Goal: Information Seeking & Learning: Find specific fact

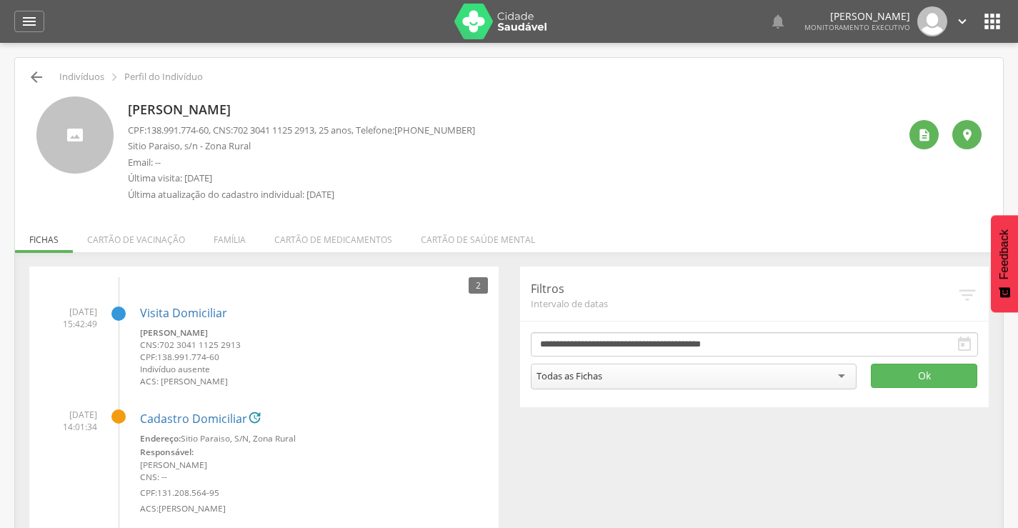
click at [44, 82] on icon "" at bounding box center [36, 77] width 17 height 17
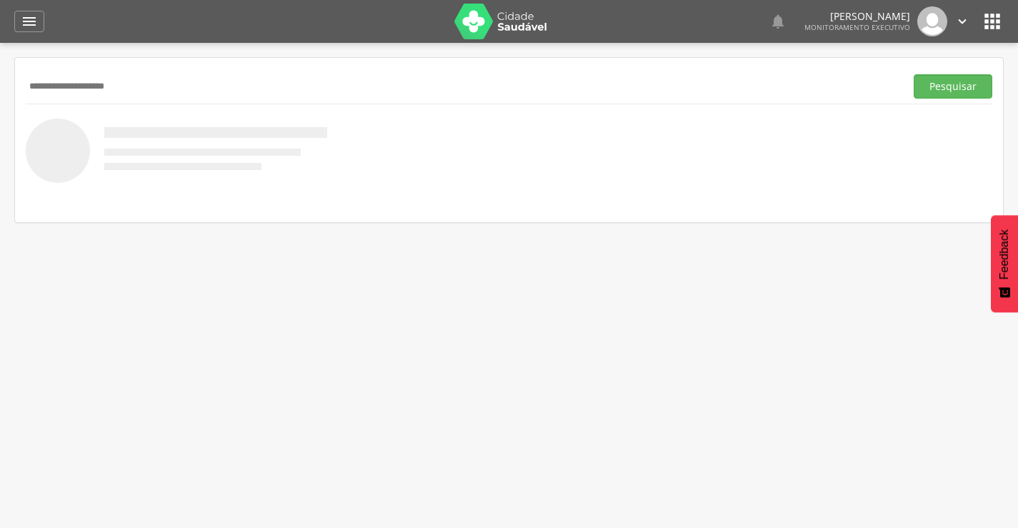
click at [914, 74] on button "Pesquisar" at bounding box center [953, 86] width 79 height 24
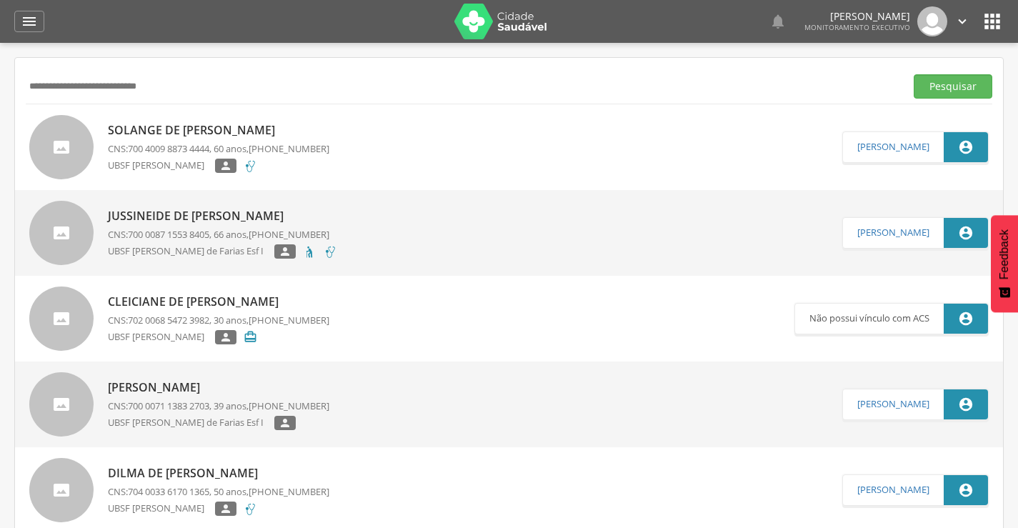
click at [914, 74] on button "Pesquisar" at bounding box center [953, 86] width 79 height 24
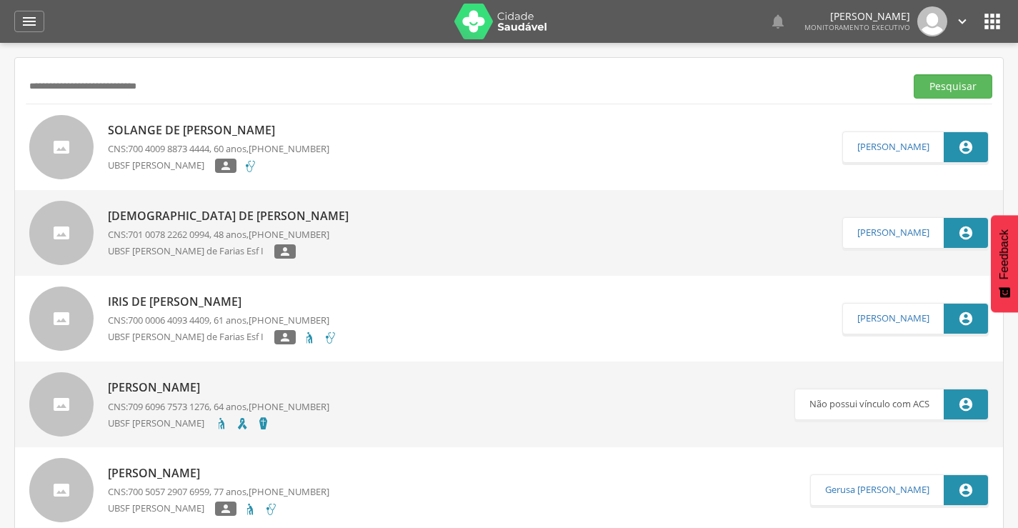
drag, startPoint x: 229, startPoint y: 89, endPoint x: 84, endPoint y: 97, distance: 144.6
click at [84, 97] on input "**********" at bounding box center [463, 86] width 874 height 24
type input "*"
click at [36, 26] on icon "" at bounding box center [29, 21] width 17 height 17
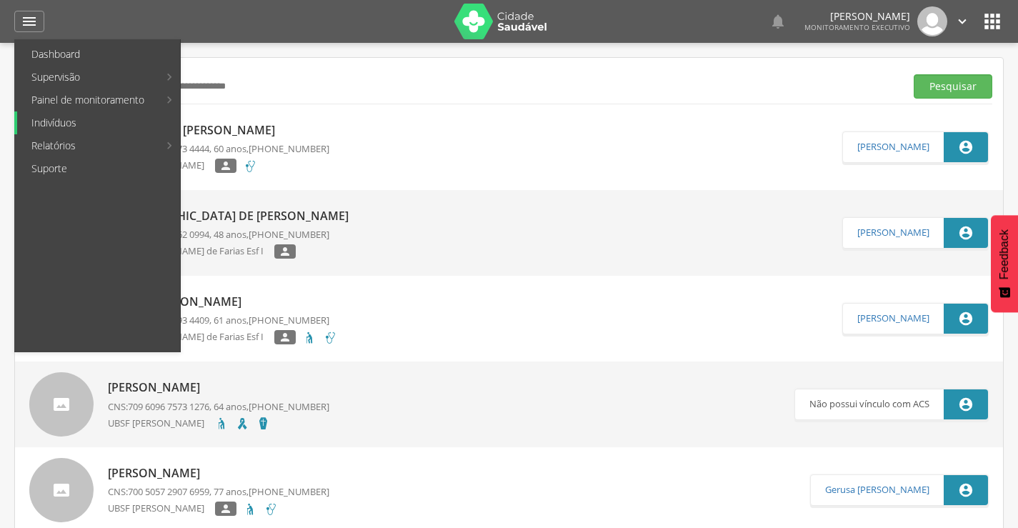
click at [74, 129] on link "Indivíduos" at bounding box center [98, 122] width 163 height 23
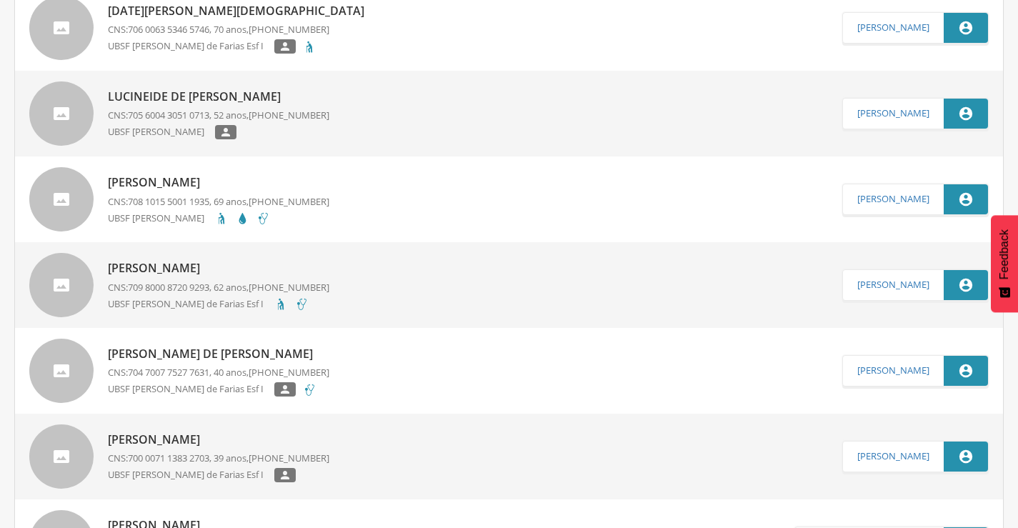
scroll to position [715, 0]
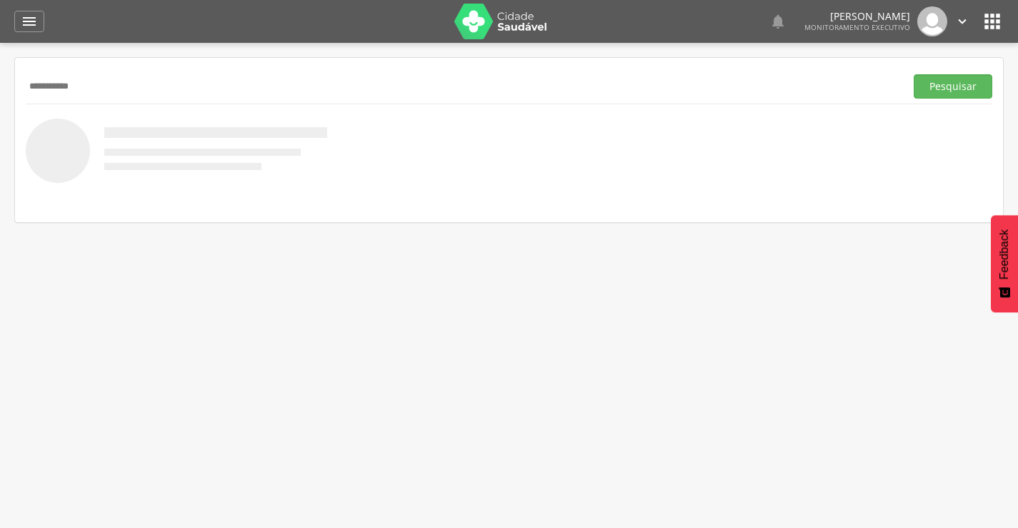
type input "**********"
click at [914, 74] on button "Pesquisar" at bounding box center [953, 86] width 79 height 24
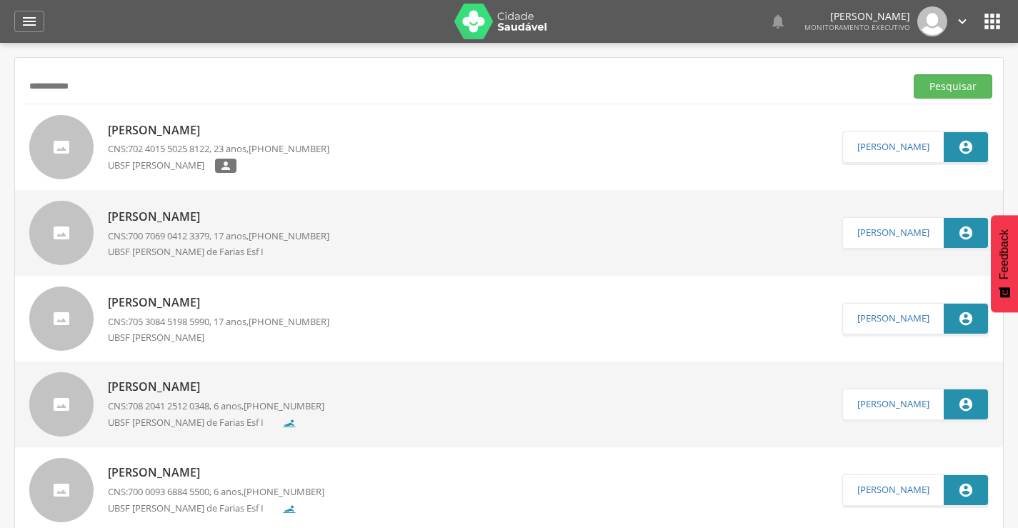
click at [239, 136] on p "[PERSON_NAME]" at bounding box center [219, 130] width 222 height 16
type input "**********"
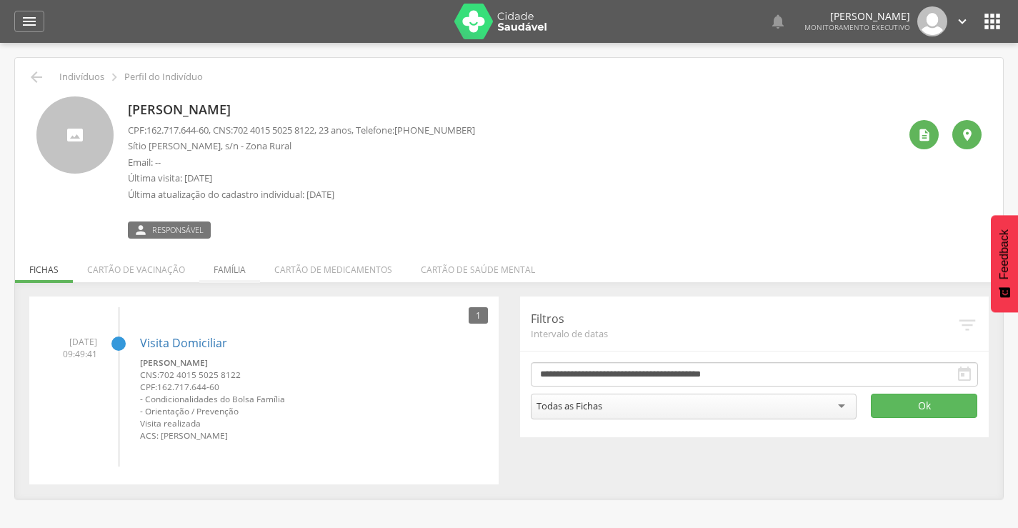
click at [229, 269] on li "Família" at bounding box center [229, 266] width 61 height 34
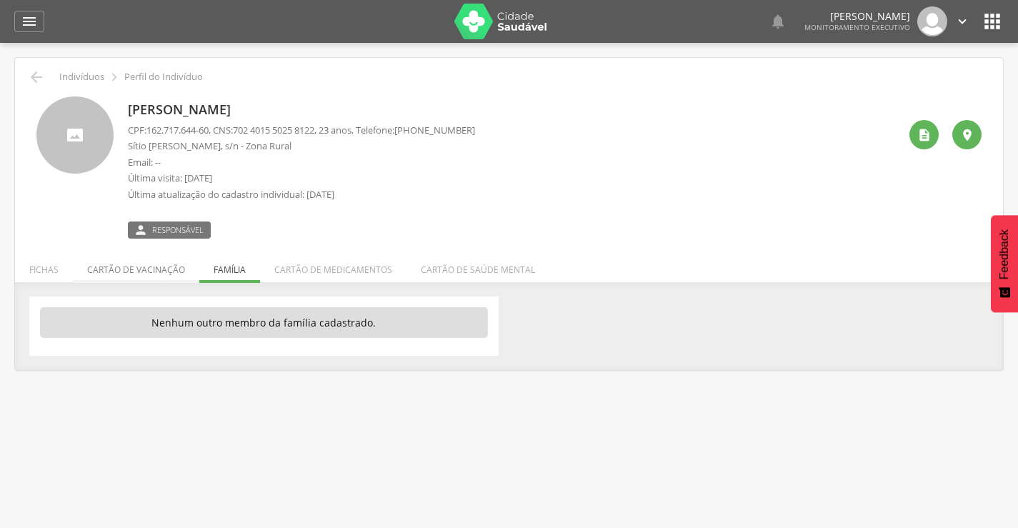
click at [152, 276] on li "Cartão de vacinação" at bounding box center [136, 266] width 126 height 34
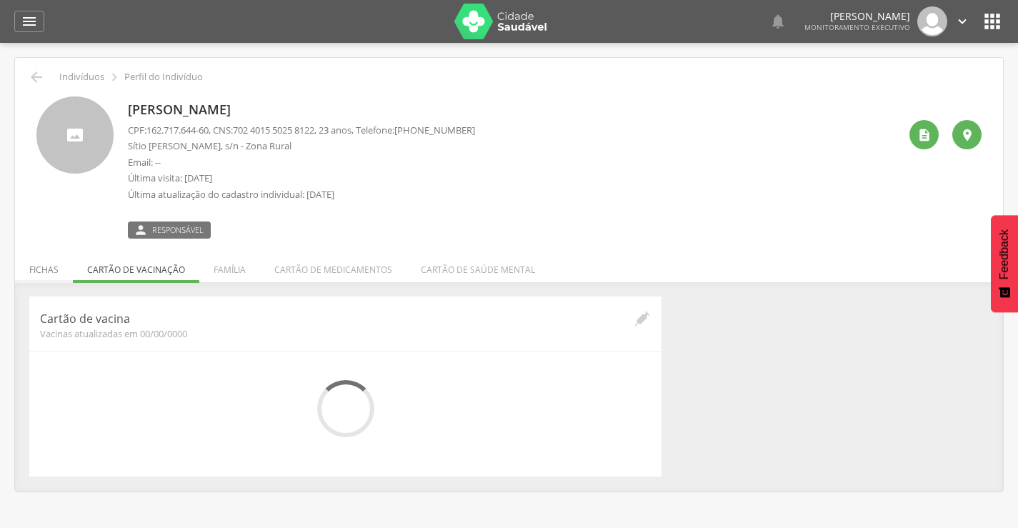
click at [41, 259] on li "Fichas" at bounding box center [44, 266] width 58 height 34
